Goal: Transaction & Acquisition: Purchase product/service

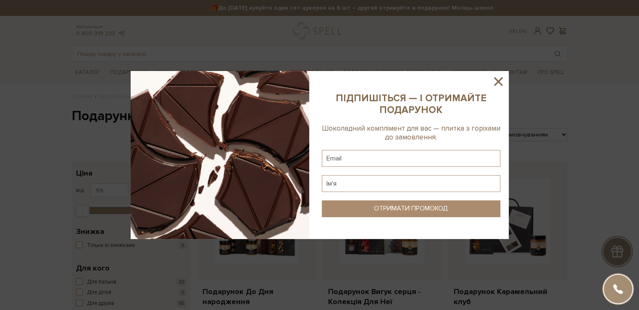
click at [308, 82] on icon at bounding box center [498, 81] width 14 height 14
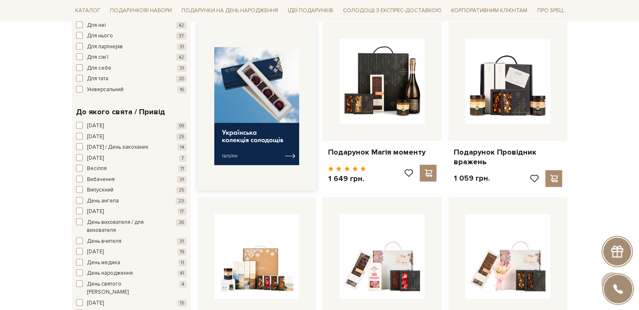
scroll to position [336, 0]
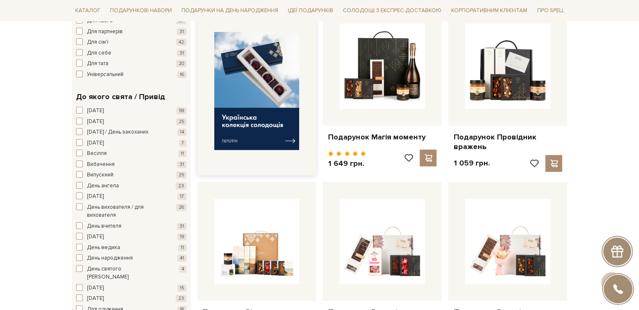
click at [228, 136] on img at bounding box center [256, 91] width 85 height 118
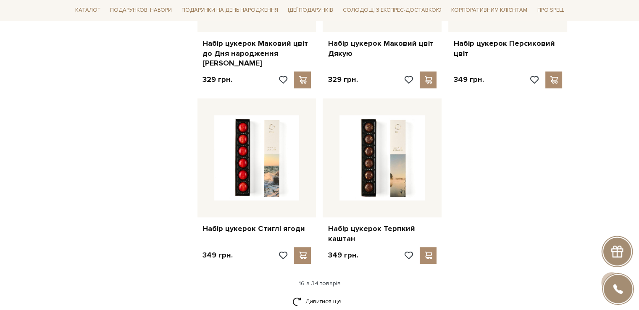
scroll to position [1050, 0]
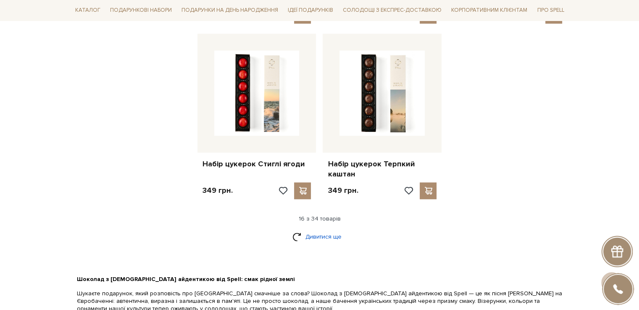
click at [329, 229] on link "Дивитися ще" at bounding box center [319, 236] width 55 height 15
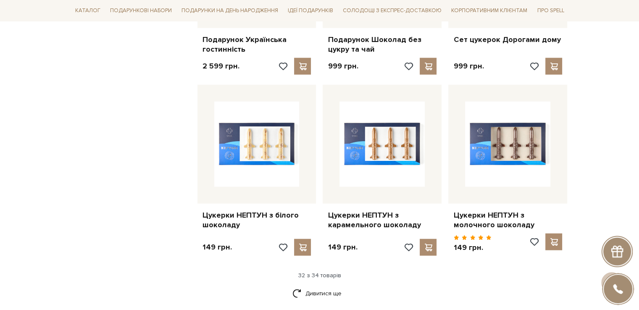
scroll to position [1931, 0]
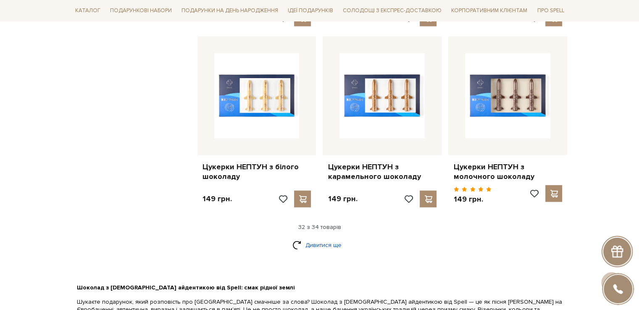
click at [322, 238] on link "Дивитися ще" at bounding box center [319, 245] width 55 height 15
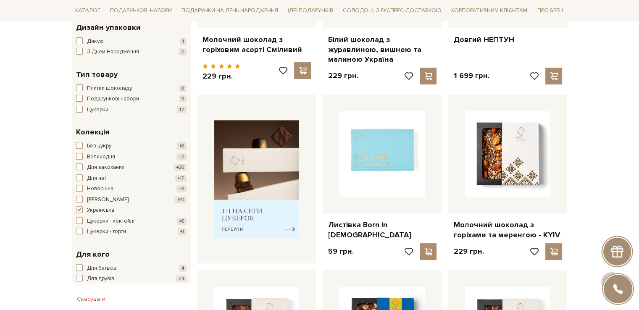
scroll to position [126, 0]
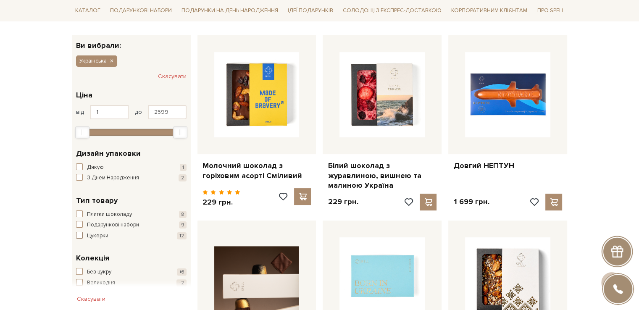
click at [99, 235] on span "Цукерки" at bounding box center [97, 236] width 21 height 8
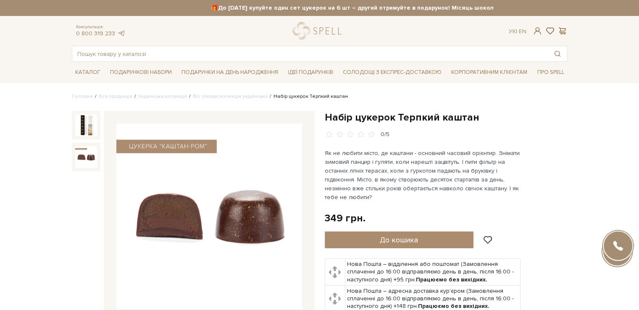
click at [78, 155] on img at bounding box center [86, 157] width 22 height 22
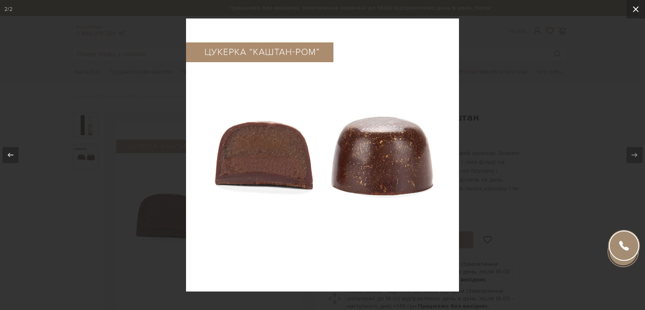
click at [631, 8] on icon at bounding box center [636, 9] width 10 height 10
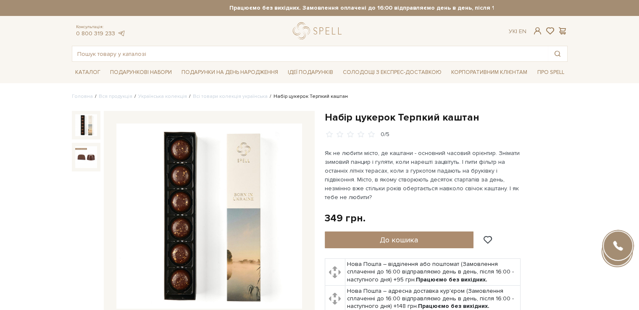
click at [79, 126] on img at bounding box center [86, 125] width 22 height 22
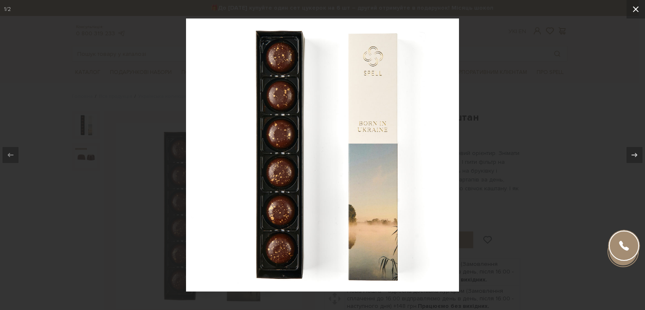
click at [633, 9] on icon at bounding box center [636, 9] width 10 height 10
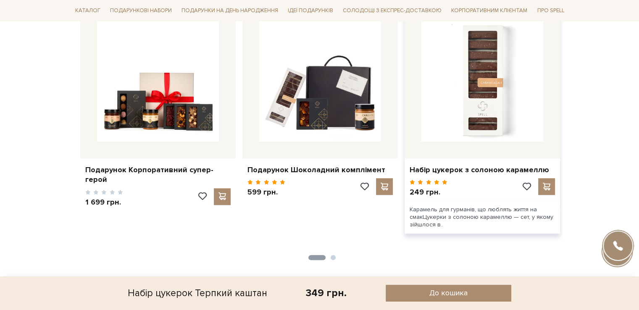
scroll to position [924, 0]
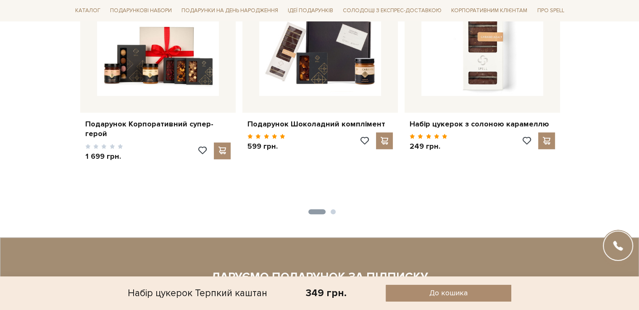
click at [332, 214] on button "2" at bounding box center [332, 211] width 5 height 5
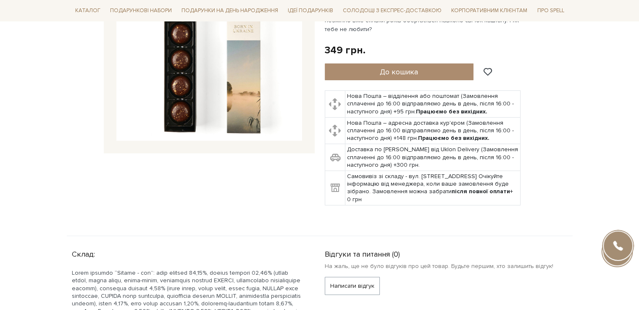
scroll to position [0, 0]
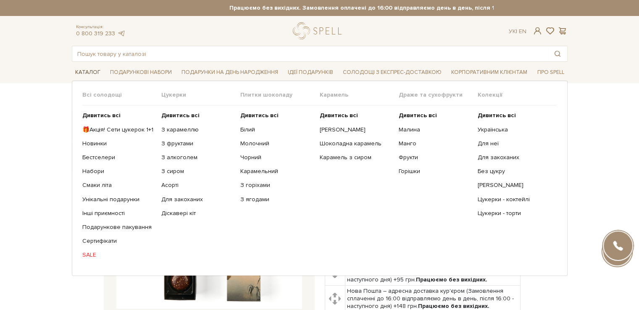
click at [89, 72] on span "Каталог" at bounding box center [88, 72] width 32 height 13
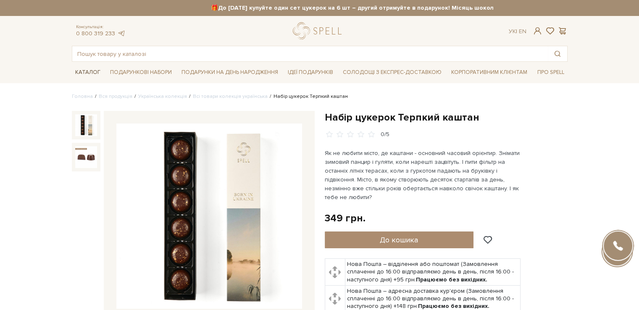
click at [84, 71] on span "Каталог" at bounding box center [88, 72] width 32 height 13
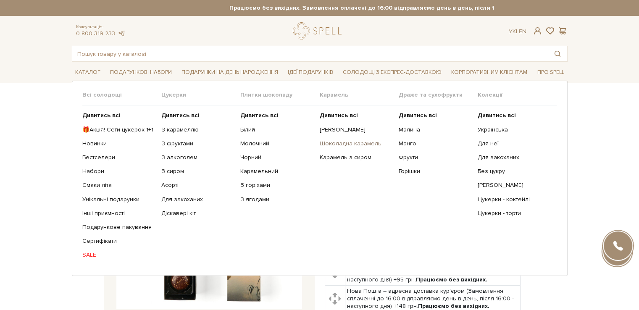
click at [347, 143] on link "Шоколадна карамель" at bounding box center [355, 144] width 73 height 8
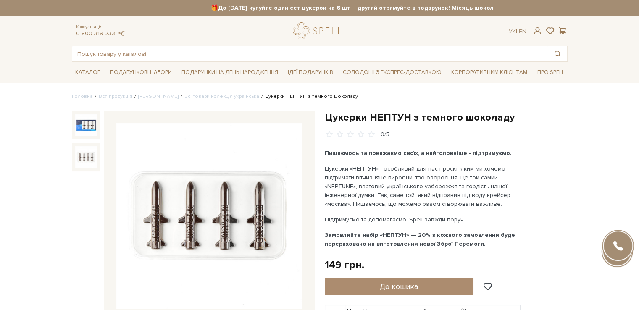
click at [84, 159] on img at bounding box center [86, 157] width 22 height 22
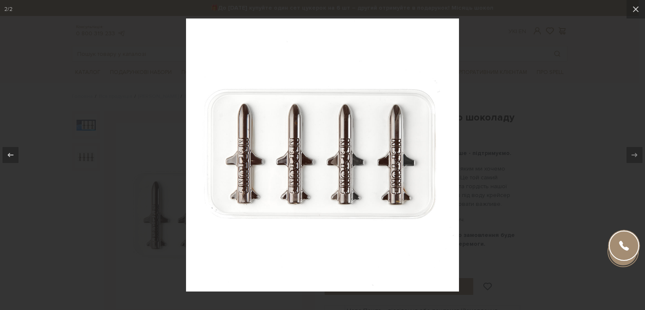
click at [592, 118] on div at bounding box center [322, 155] width 645 height 310
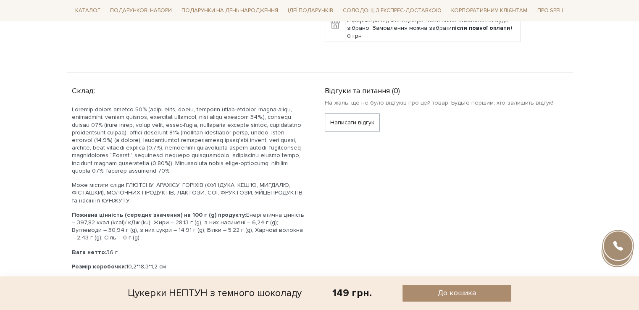
scroll to position [210, 0]
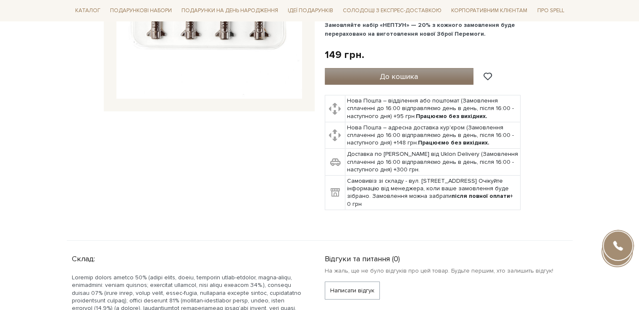
click at [403, 76] on span "До кошика" at bounding box center [399, 76] width 38 height 9
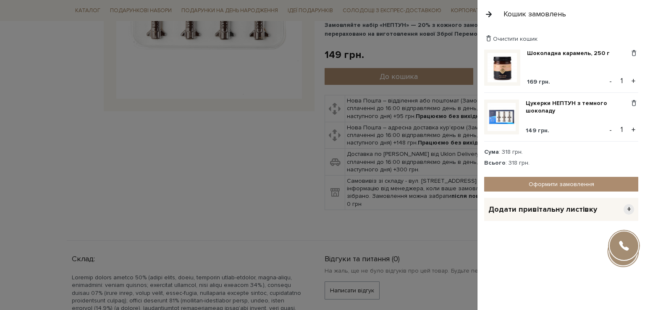
click at [34, 104] on div at bounding box center [322, 155] width 645 height 310
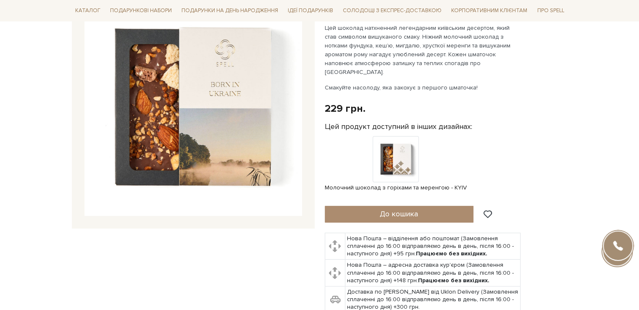
scroll to position [126, 0]
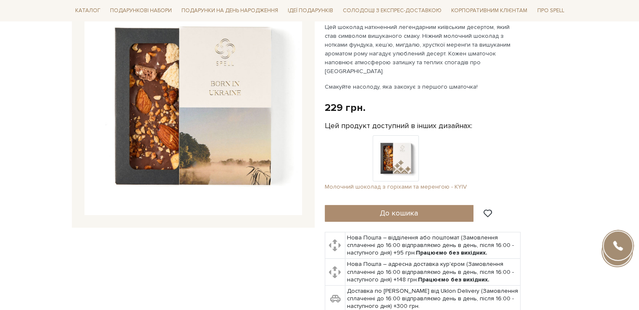
click at [403, 155] on img at bounding box center [395, 158] width 46 height 46
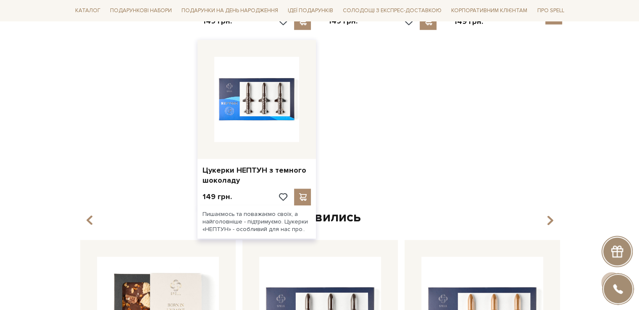
scroll to position [966, 0]
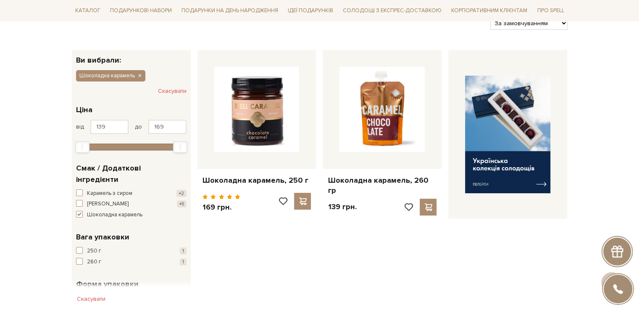
scroll to position [126, 0]
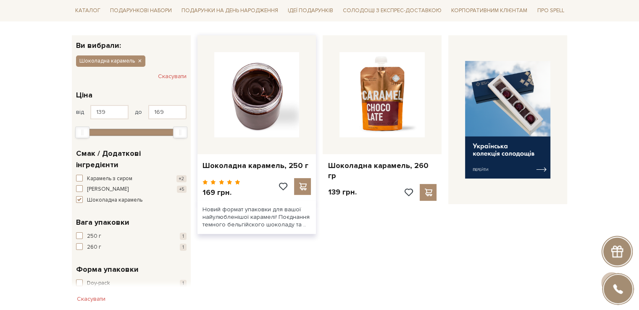
click at [279, 110] on img at bounding box center [256, 94] width 85 height 85
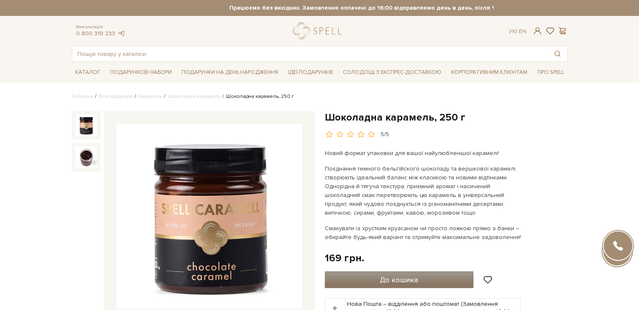
click at [367, 280] on button "До кошика" at bounding box center [399, 279] width 149 height 17
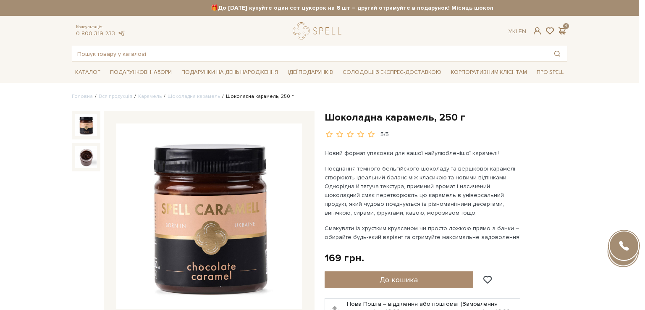
click at [2, 199] on div at bounding box center [322, 155] width 645 height 310
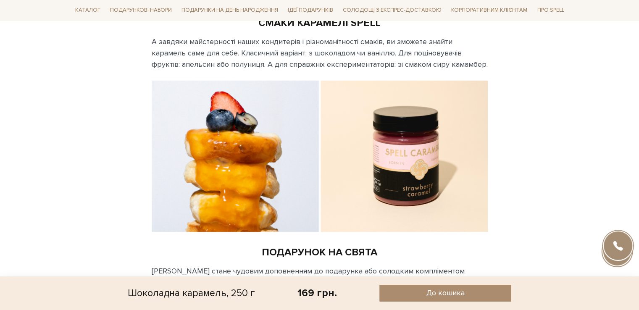
scroll to position [1595, 0]
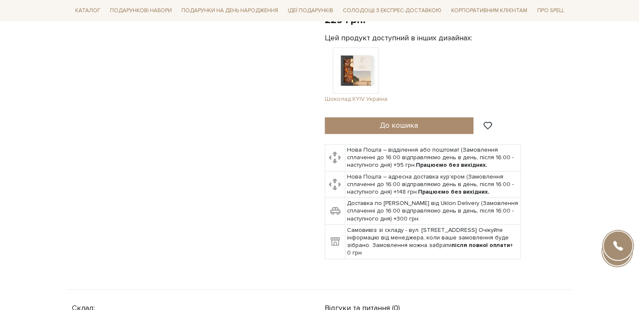
scroll to position [336, 0]
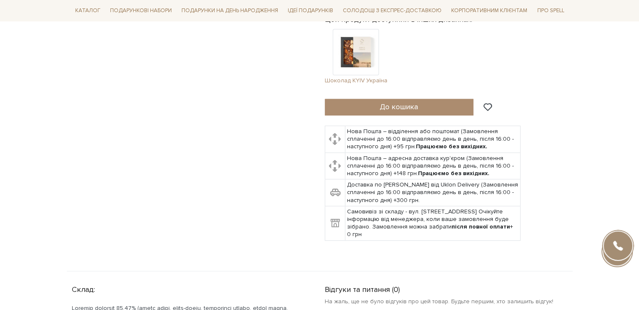
click at [353, 77] on span "Шоколад KYIV Україна" at bounding box center [356, 81] width 63 height 8
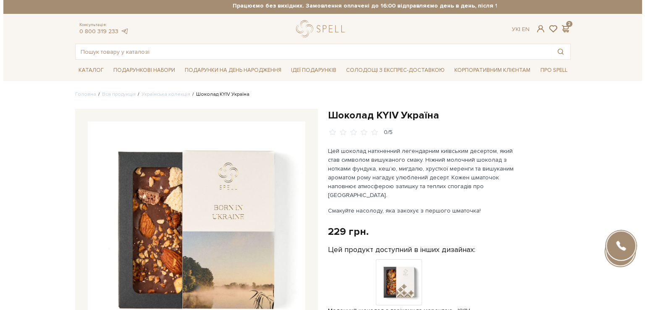
scroll to position [84, 0]
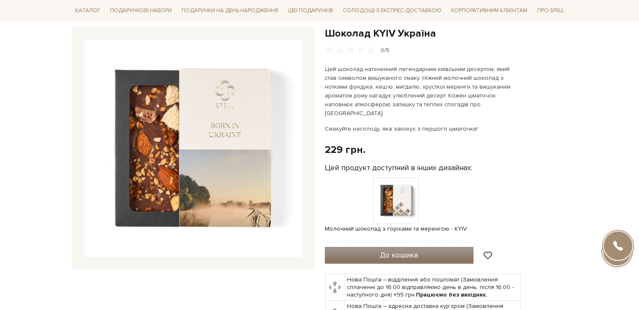
click at [412, 247] on button "До кошика" at bounding box center [399, 255] width 149 height 17
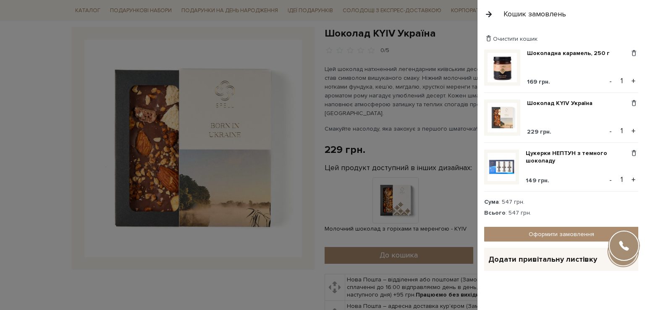
click at [549, 256] on span "Додати привітальну листівку" at bounding box center [542, 259] width 109 height 10
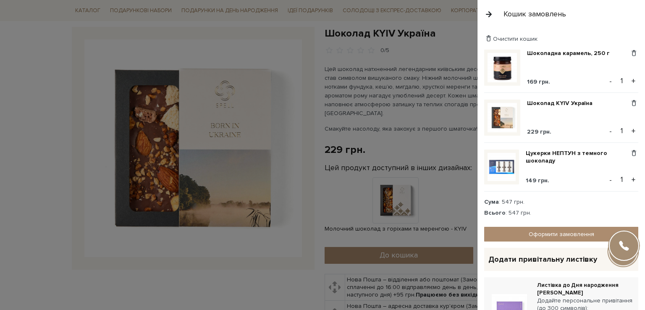
scroll to position [42, 0]
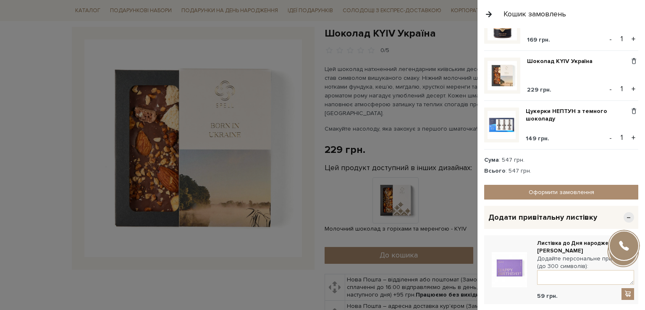
click at [626, 215] on span "−" at bounding box center [628, 217] width 10 height 10
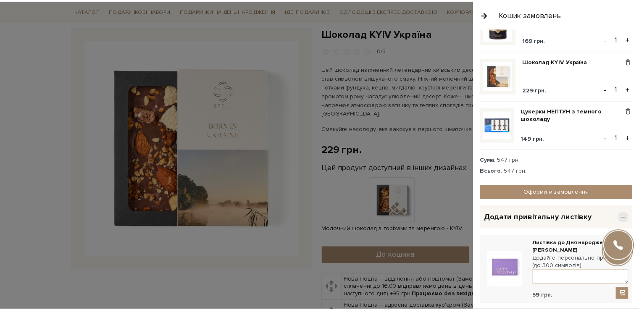
scroll to position [0, 0]
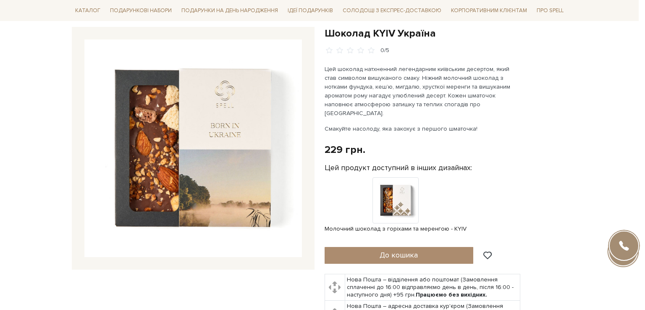
click at [10, 194] on div at bounding box center [322, 155] width 645 height 310
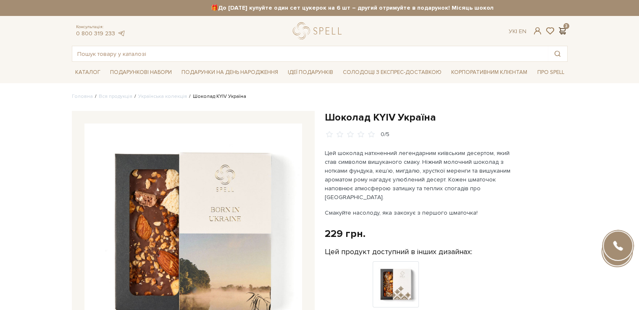
click at [563, 29] on span at bounding box center [562, 30] width 10 height 9
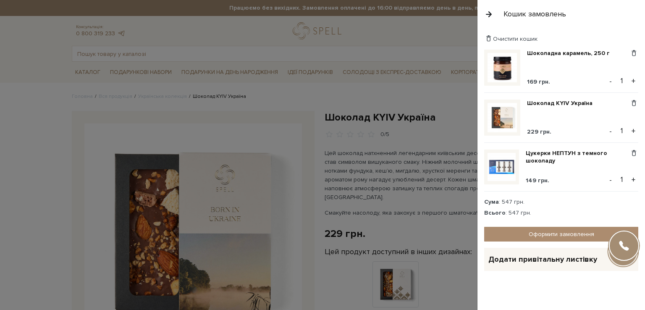
click at [623, 257] on span "+" at bounding box center [628, 259] width 10 height 10
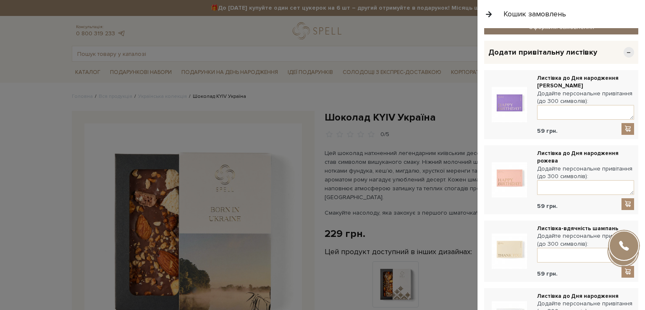
scroll to position [252, 0]
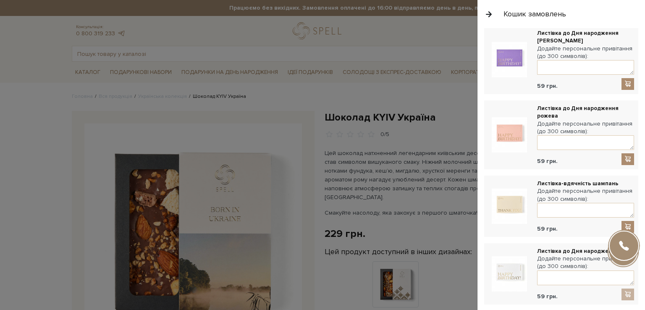
click at [522, 202] on img at bounding box center [509, 206] width 35 height 35
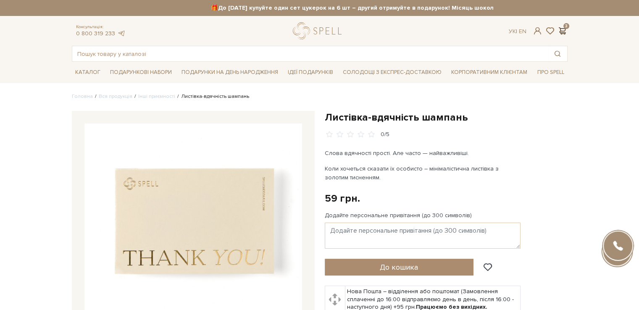
click at [562, 28] on span at bounding box center [562, 30] width 10 height 9
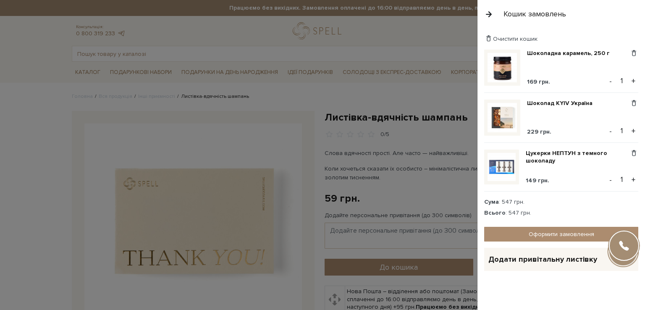
click at [623, 255] on span "+" at bounding box center [628, 259] width 10 height 10
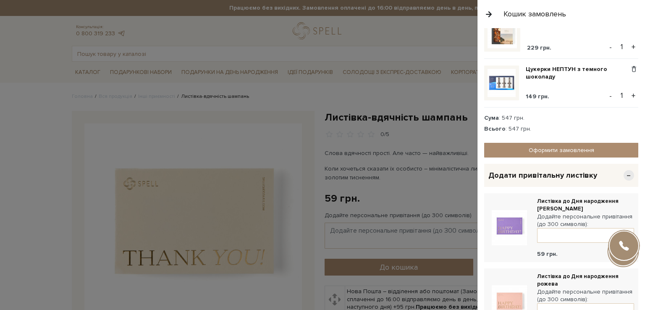
scroll to position [168, 0]
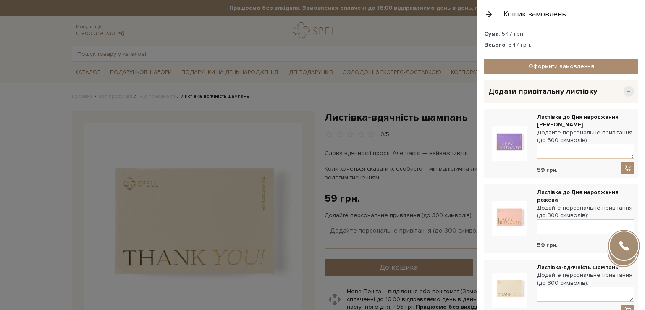
click at [505, 144] on img at bounding box center [509, 143] width 35 height 35
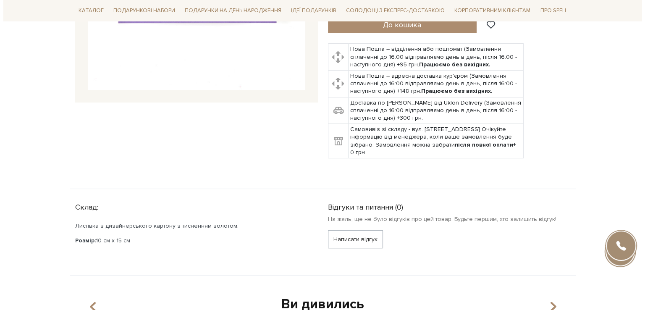
scroll to position [84, 0]
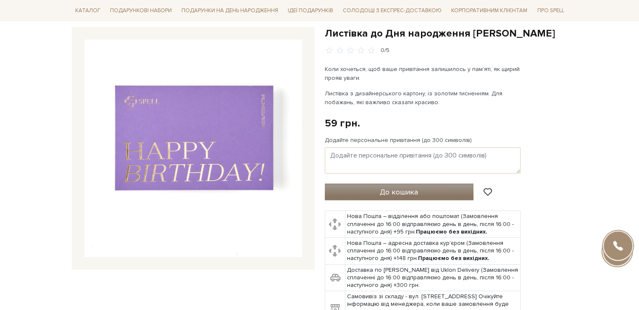
click at [423, 193] on button "До кошика" at bounding box center [399, 191] width 149 height 17
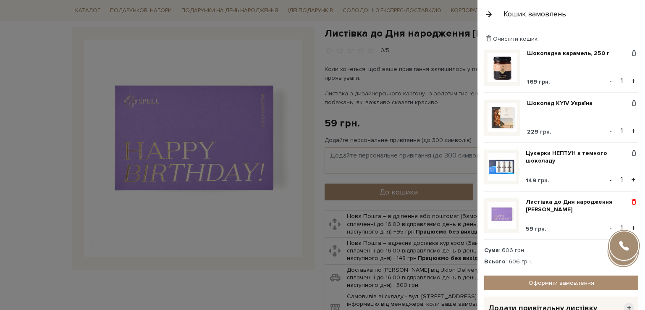
click at [631, 198] on span at bounding box center [633, 202] width 9 height 8
click at [608, 215] on link "Видалити" at bounding box center [604, 215] width 66 height 11
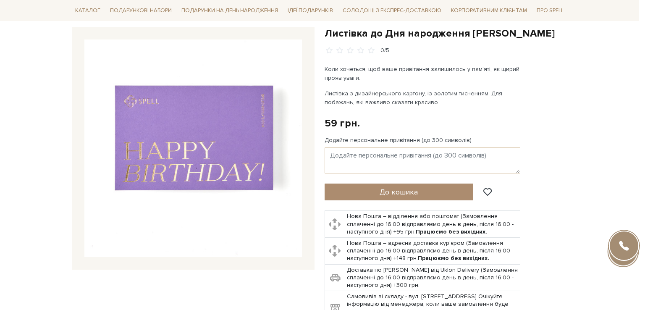
click at [7, 163] on div at bounding box center [322, 155] width 645 height 310
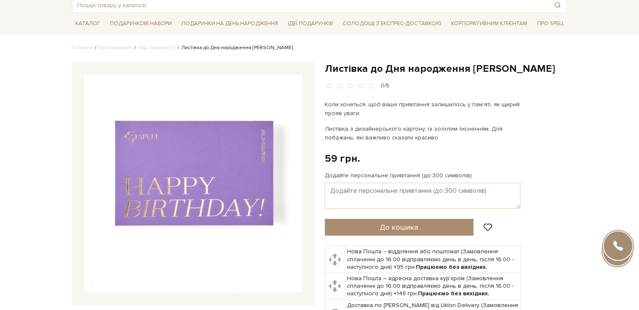
scroll to position [0, 0]
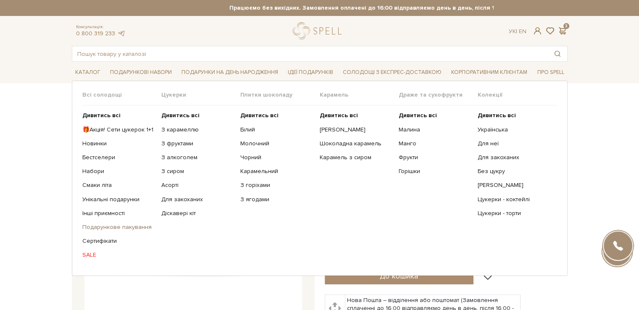
click at [113, 225] on link "Подарункове пакування" at bounding box center [118, 227] width 73 height 8
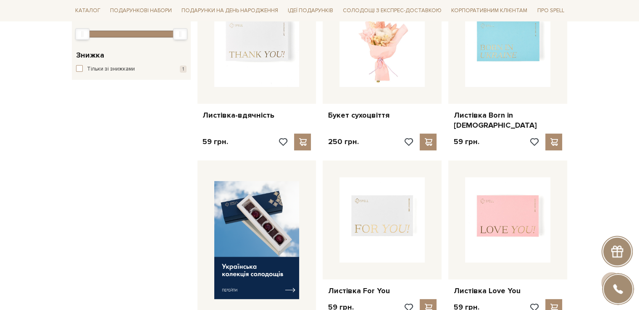
scroll to position [168, 0]
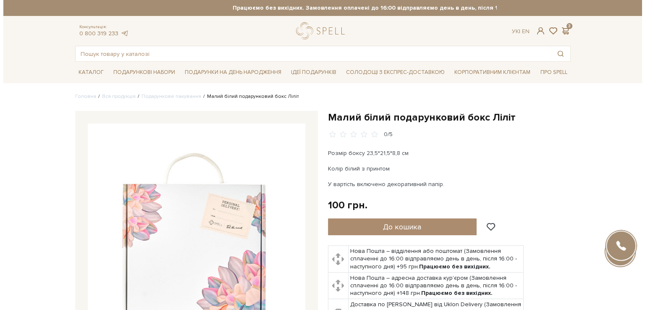
scroll to position [84, 0]
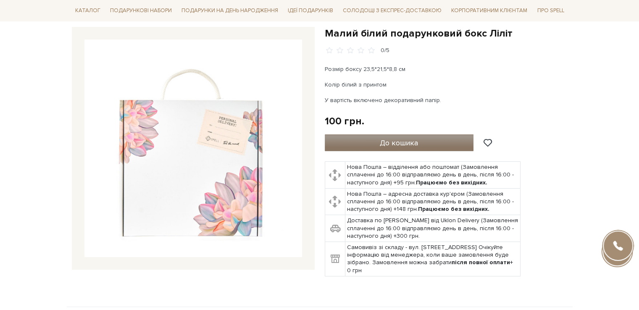
click at [390, 139] on span "До кошика" at bounding box center [399, 142] width 38 height 9
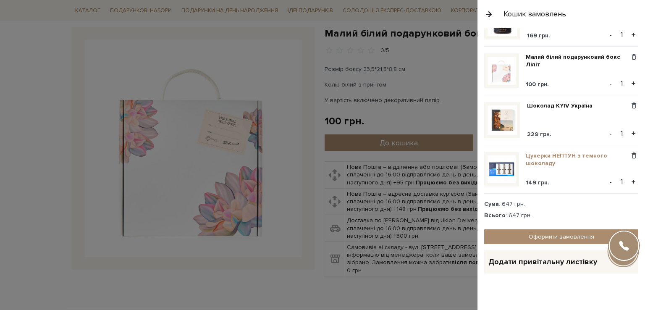
scroll to position [47, 0]
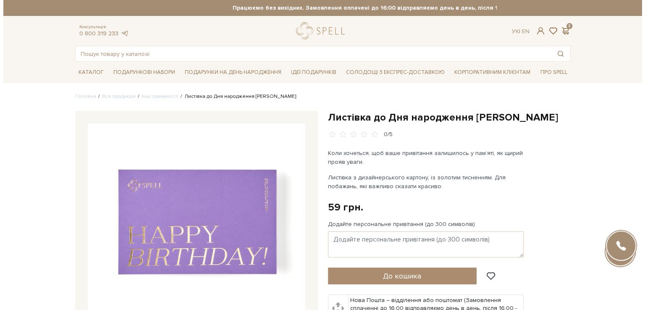
scroll to position [84, 0]
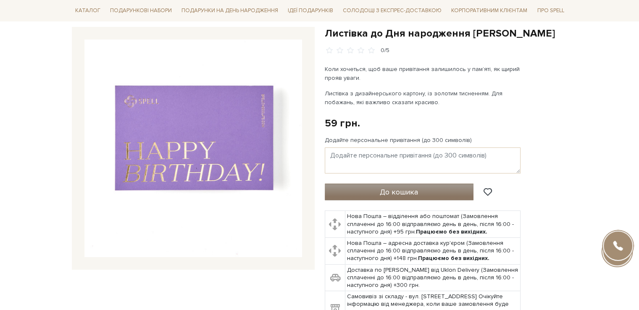
click at [402, 190] on span "До кошика" at bounding box center [399, 191] width 38 height 9
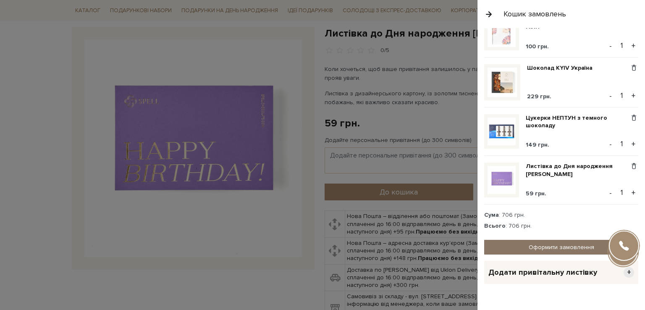
click at [538, 240] on link "Оформити замовлення" at bounding box center [561, 247] width 154 height 15
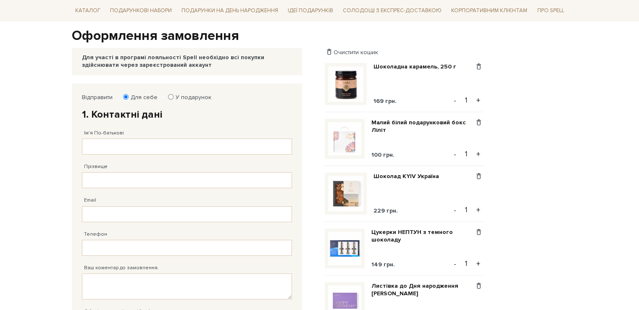
scroll to position [84, 0]
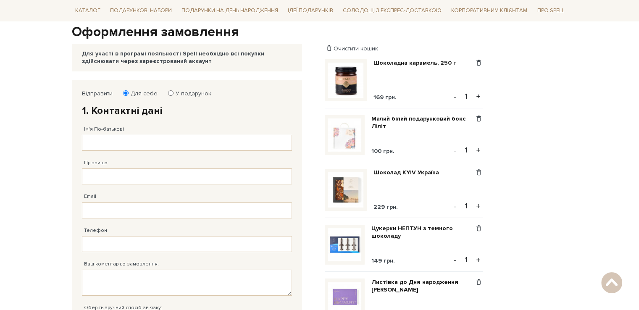
click at [204, 92] on label "У подарунок" at bounding box center [190, 94] width 41 height 8
click at [173, 92] on input "У подарунок" at bounding box center [170, 92] width 5 height 5
radio input "true"
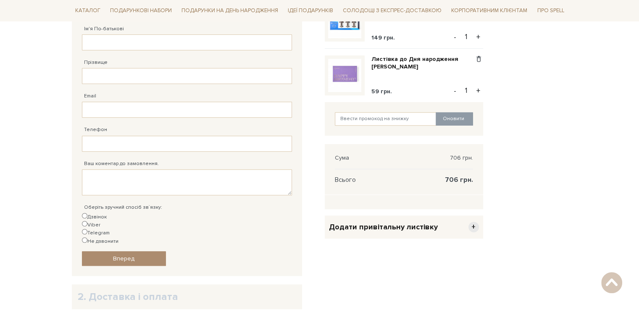
scroll to position [376, 0]
